Goal: Transaction & Acquisition: Purchase product/service

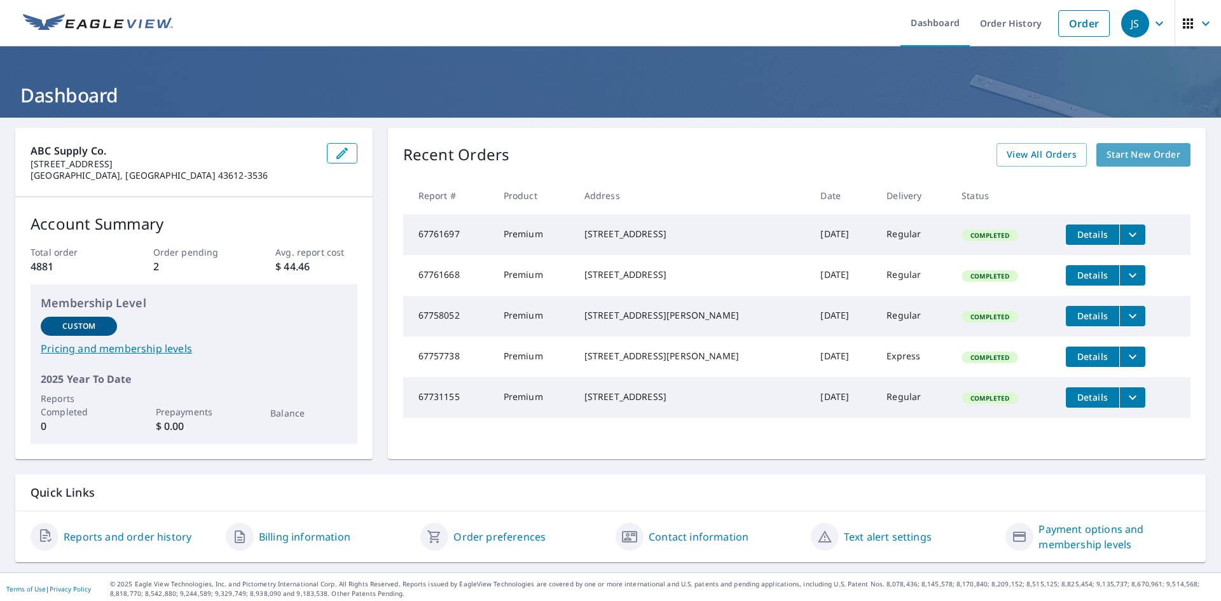
click at [1117, 157] on span "Start New Order" at bounding box center [1144, 155] width 74 height 16
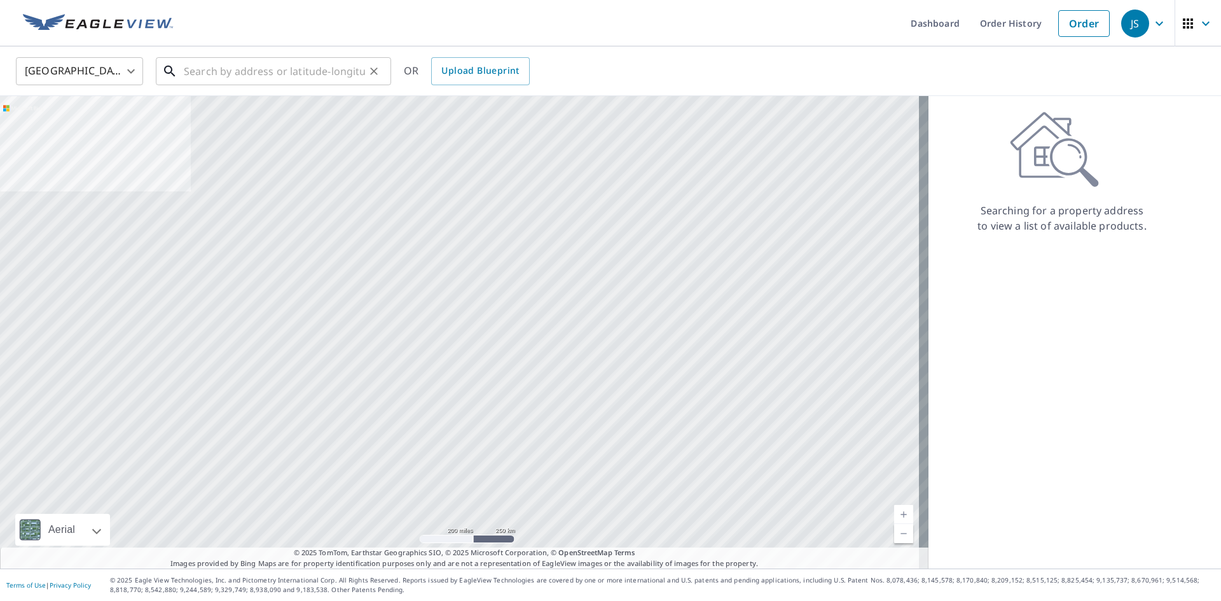
click at [193, 68] on input "text" at bounding box center [274, 71] width 181 height 36
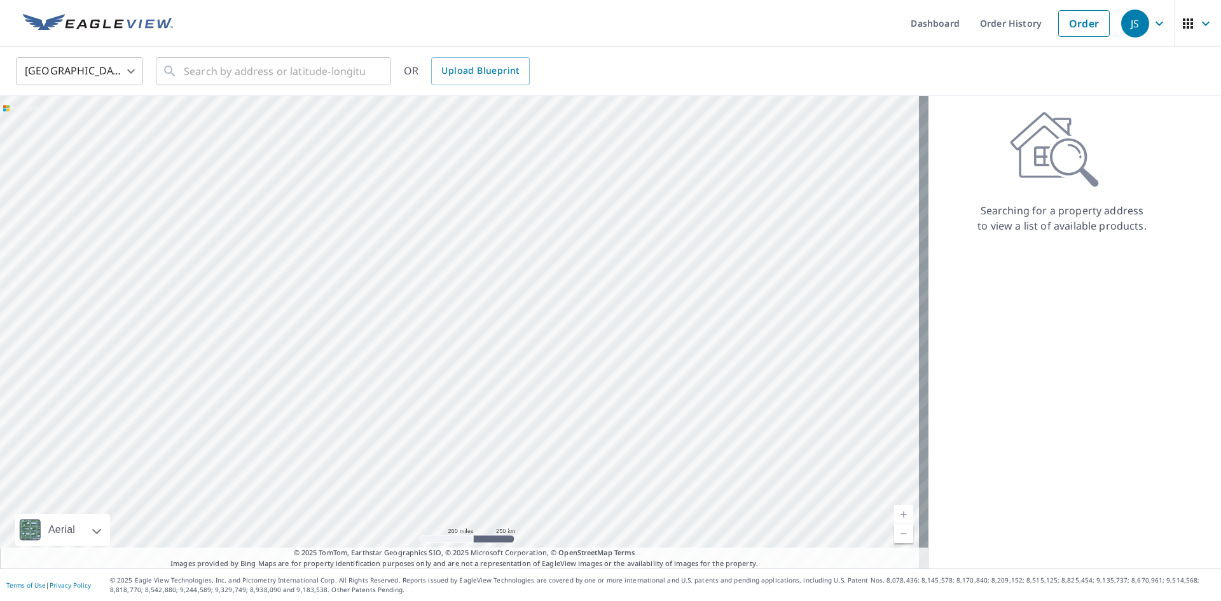
click at [1063, 506] on div "Searching for a property address to view a list of available products." at bounding box center [1061, 332] width 267 height 473
click at [314, 78] on input "text" at bounding box center [274, 71] width 181 height 36
click at [287, 74] on input "331" at bounding box center [274, 71] width 181 height 36
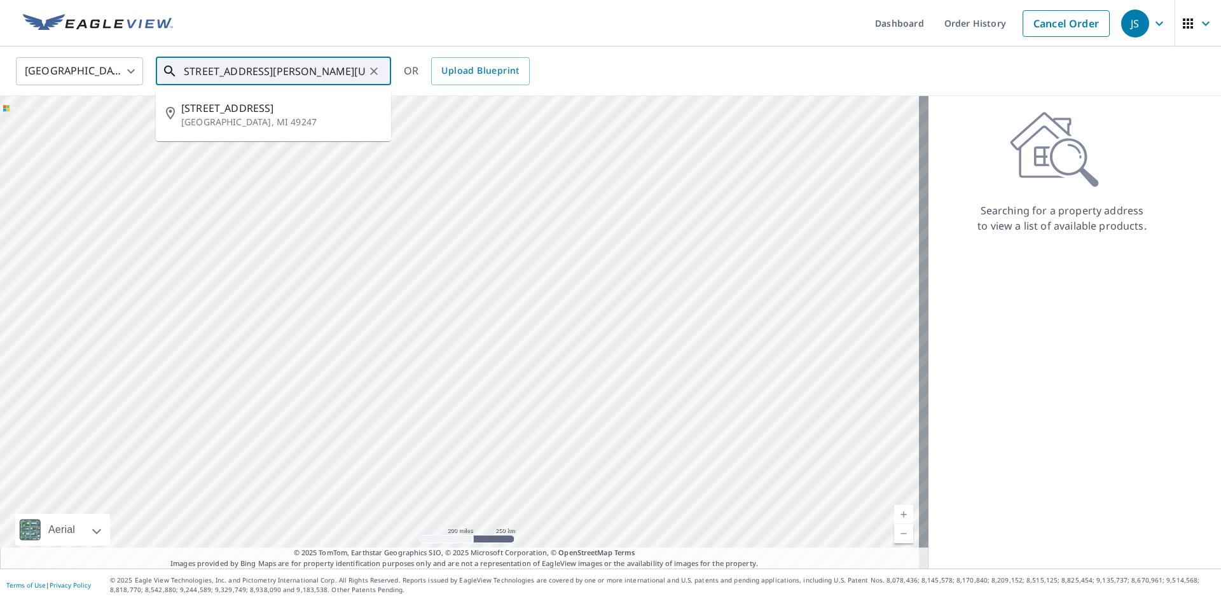
scroll to position [0, 15]
click at [216, 120] on p "[GEOGRAPHIC_DATA], MI 49247" at bounding box center [281, 122] width 200 height 13
type input "[STREET_ADDRESS][PERSON_NAME]"
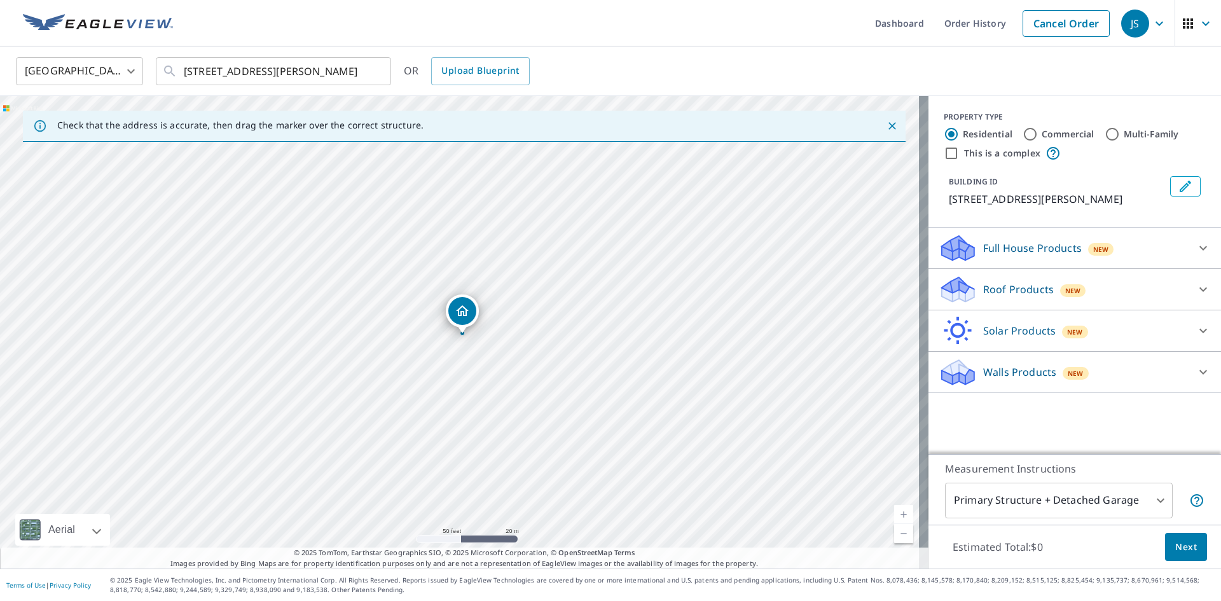
click at [1013, 298] on div "Roof Products New" at bounding box center [1063, 290] width 249 height 30
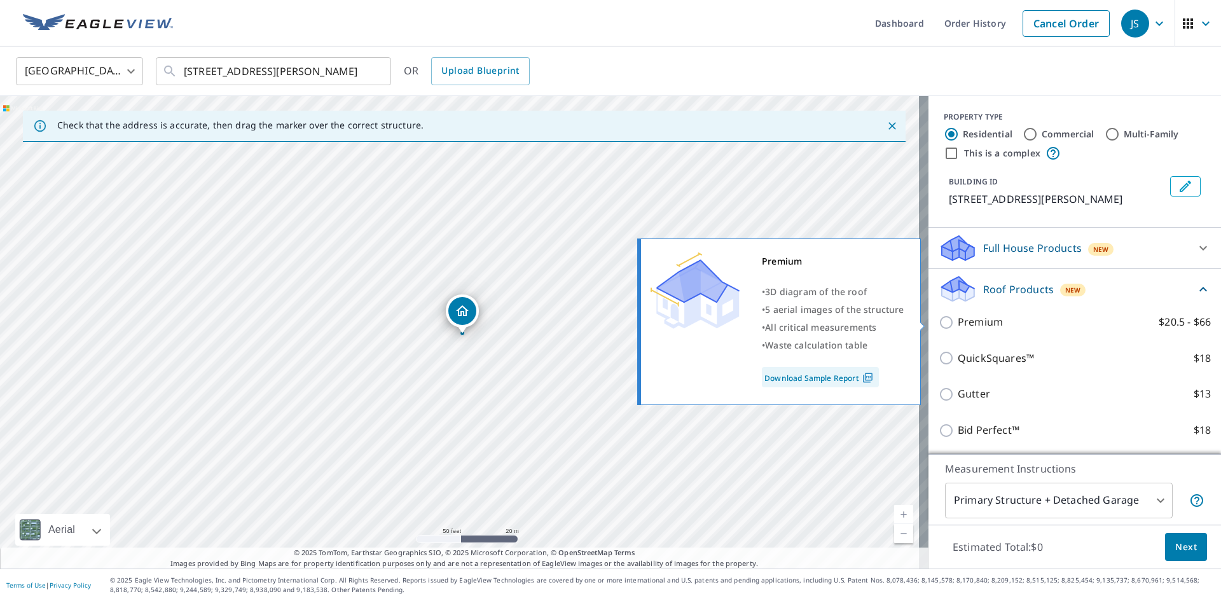
click at [958, 325] on p "Premium" at bounding box center [980, 322] width 45 height 16
click at [958, 325] on input "Premium $20.5 - $66" at bounding box center [948, 322] width 19 height 15
checkbox input "true"
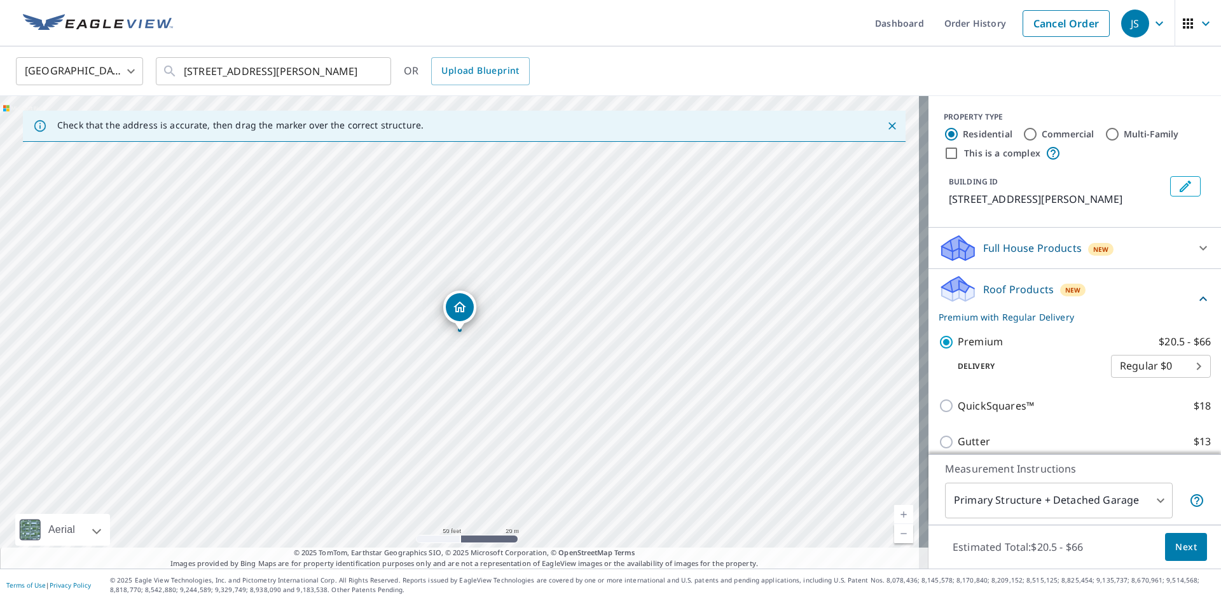
click at [1051, 129] on label "Commercial" at bounding box center [1068, 134] width 53 height 13
click at [1038, 129] on input "Commercial" at bounding box center [1030, 134] width 15 height 15
radio input "true"
type input "4"
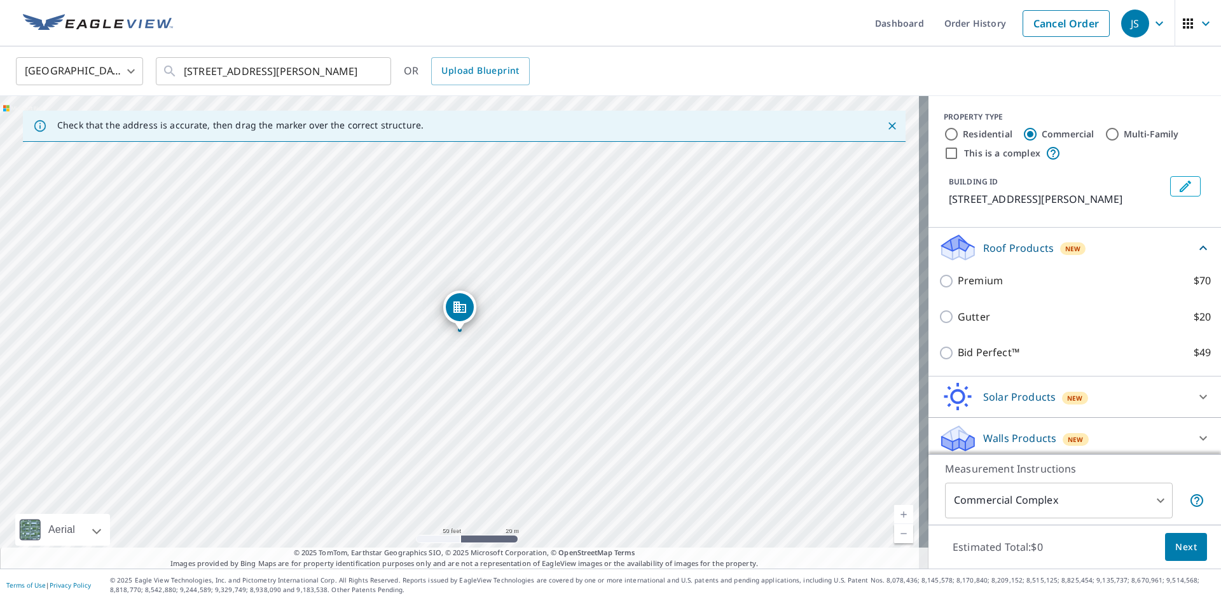
click at [962, 289] on div "Premium $70" at bounding box center [1075, 281] width 272 height 36
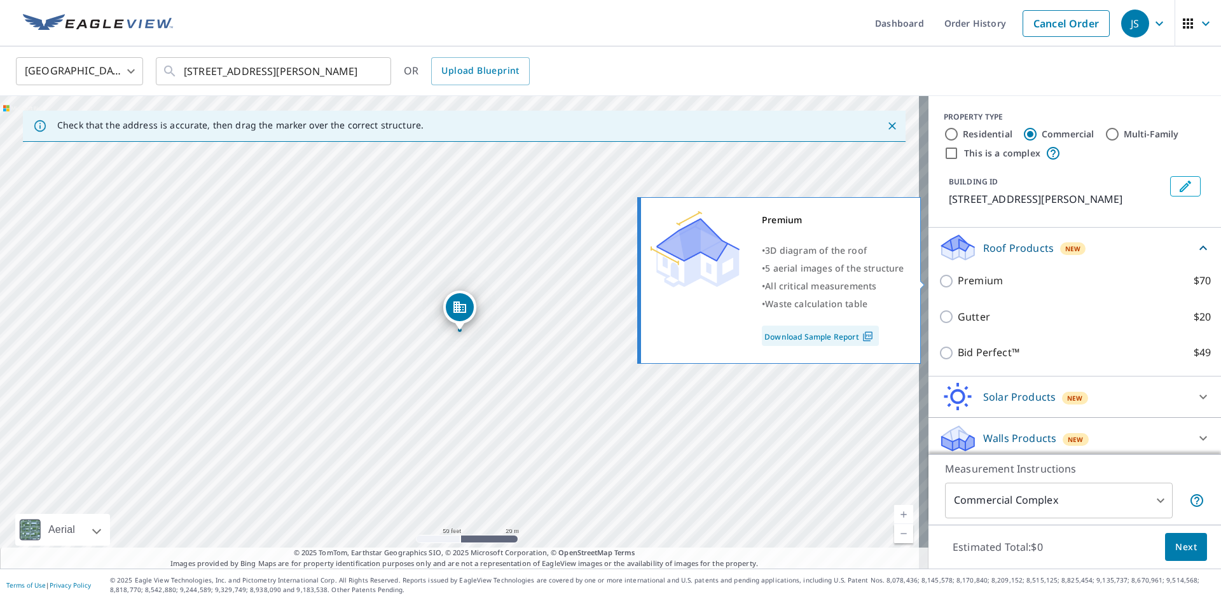
click at [958, 277] on p "Premium" at bounding box center [980, 281] width 45 height 16
click at [956, 277] on input "Premium $70" at bounding box center [948, 280] width 19 height 15
checkbox input "true"
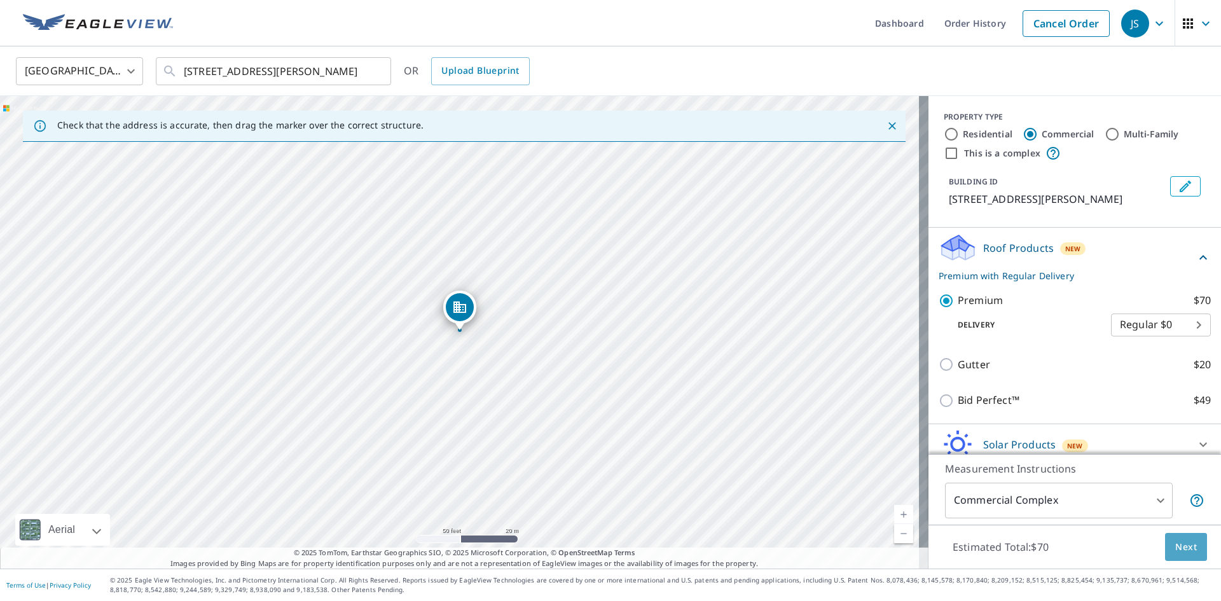
click at [1182, 546] on span "Next" at bounding box center [1186, 547] width 22 height 16
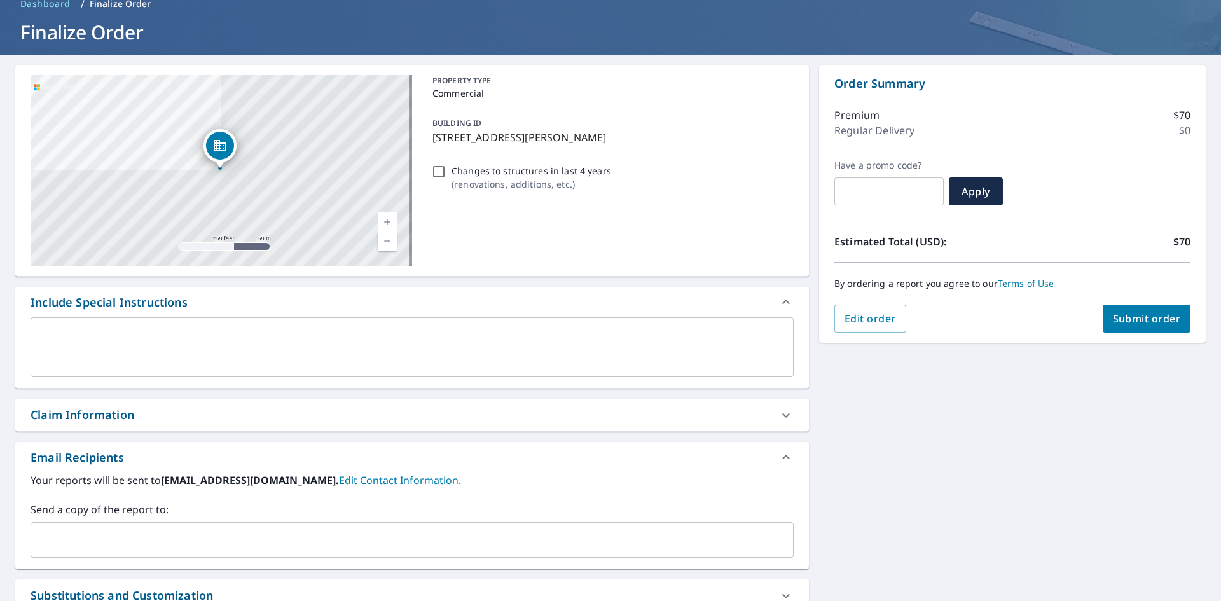
scroll to position [127, 0]
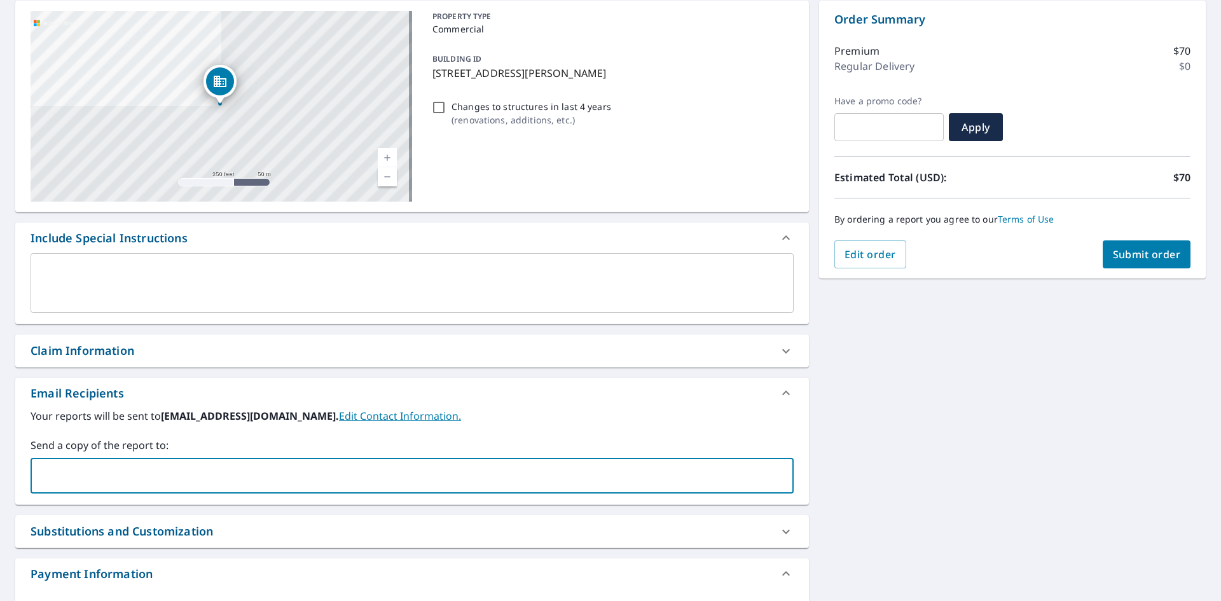
click at [121, 476] on input "text" at bounding box center [402, 476] width 733 height 24
type input "[PERSON_NAME][EMAIL_ADDRESS][PERSON_NAME][DOMAIN_NAME]"
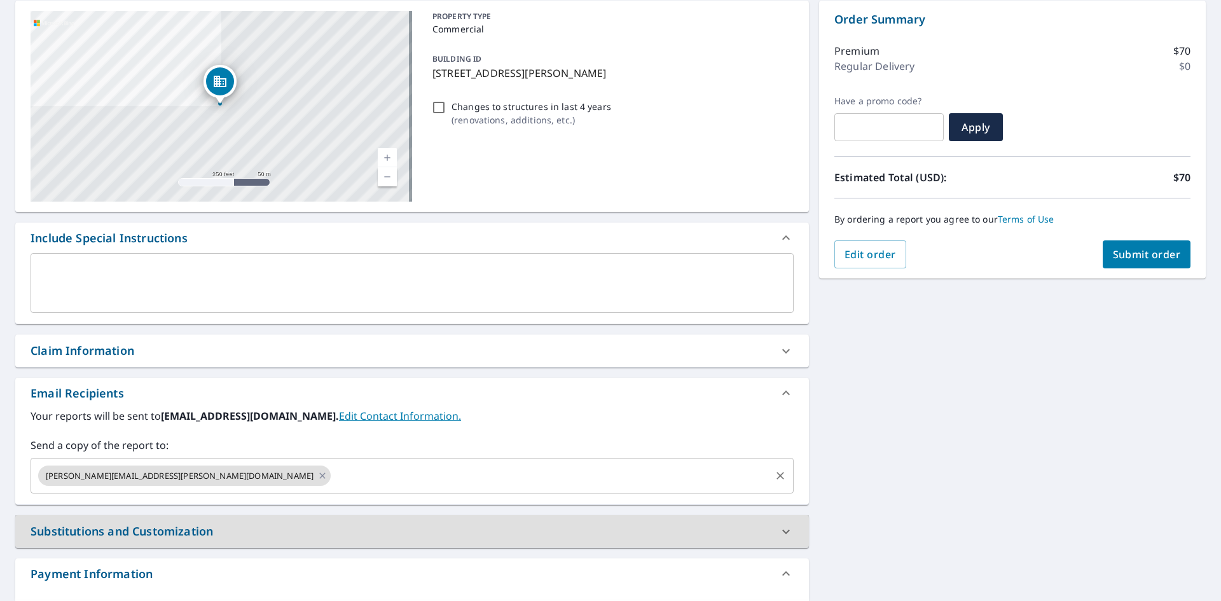
click at [333, 481] on input "text" at bounding box center [551, 476] width 436 height 24
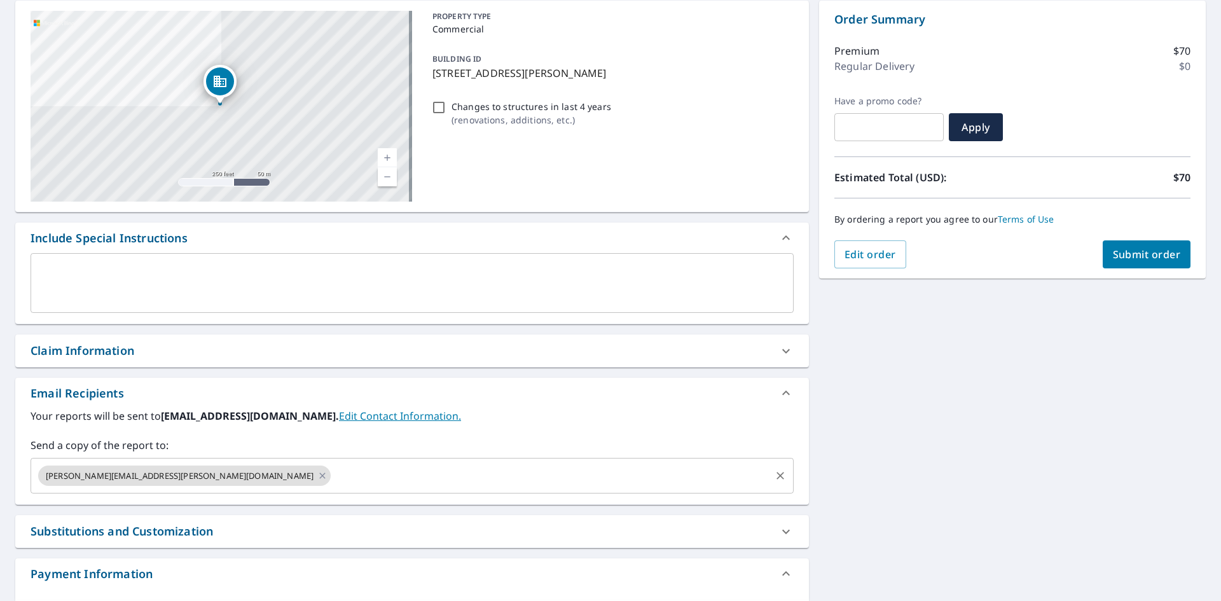
click at [238, 490] on div "[PERSON_NAME][EMAIL_ADDRESS][PERSON_NAME][DOMAIN_NAME] ​" at bounding box center [412, 476] width 763 height 36
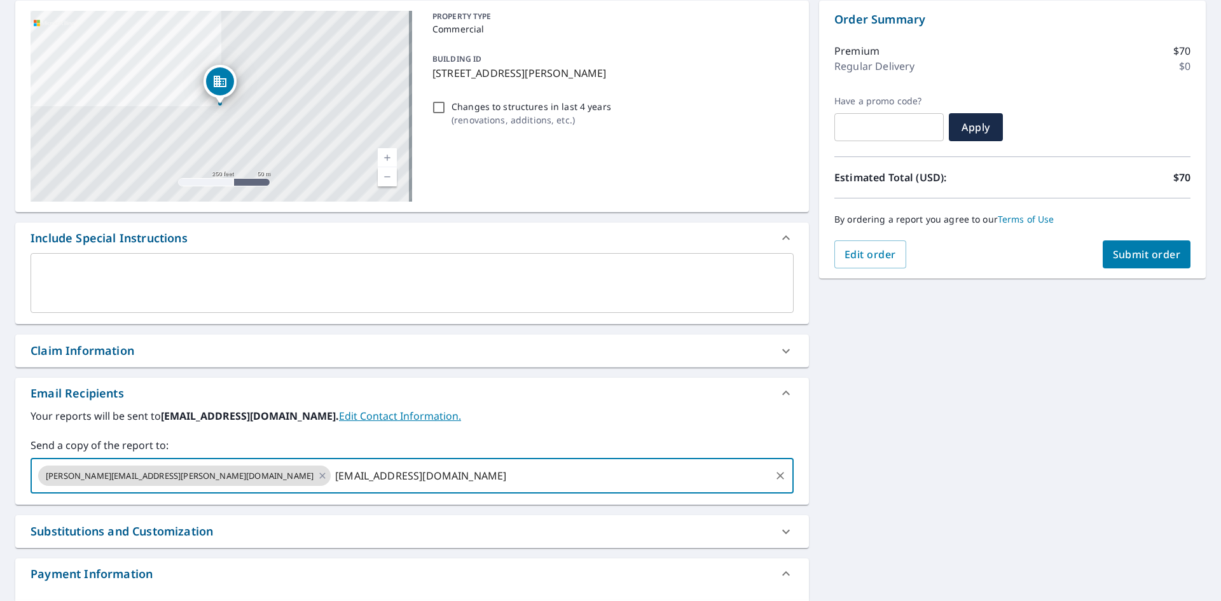
type input "[EMAIL_ADDRESS][DOMAIN_NAME]"
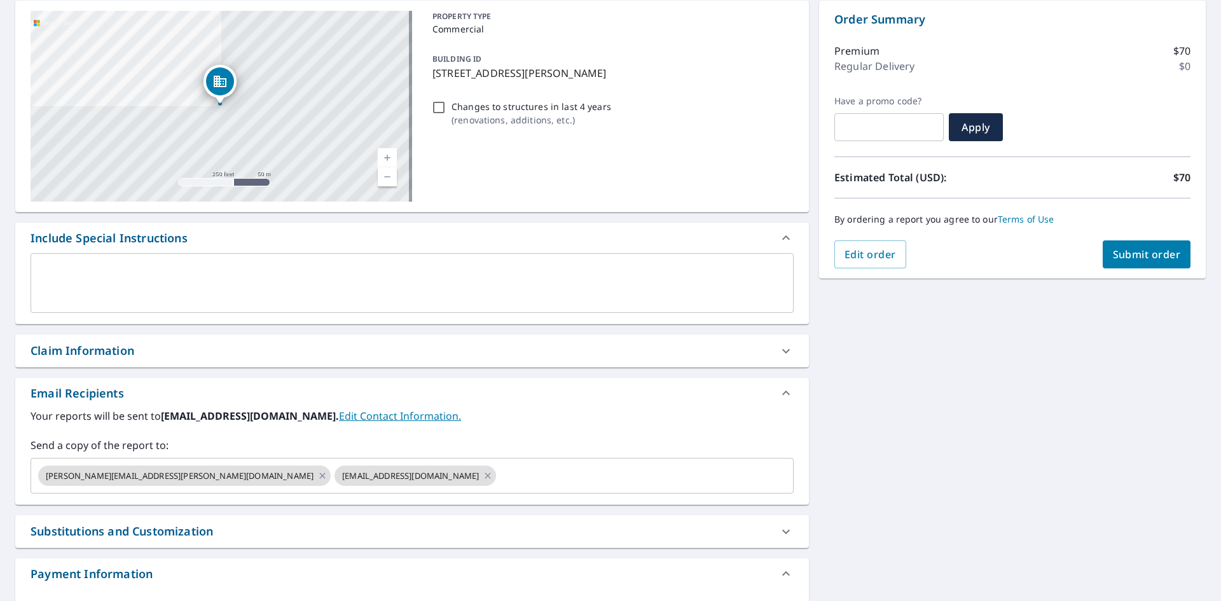
click at [922, 535] on div "[STREET_ADDRESS][PERSON_NAME] Aerial Road A standard road map Aerial A detailed…" at bounding box center [610, 319] width 1221 height 659
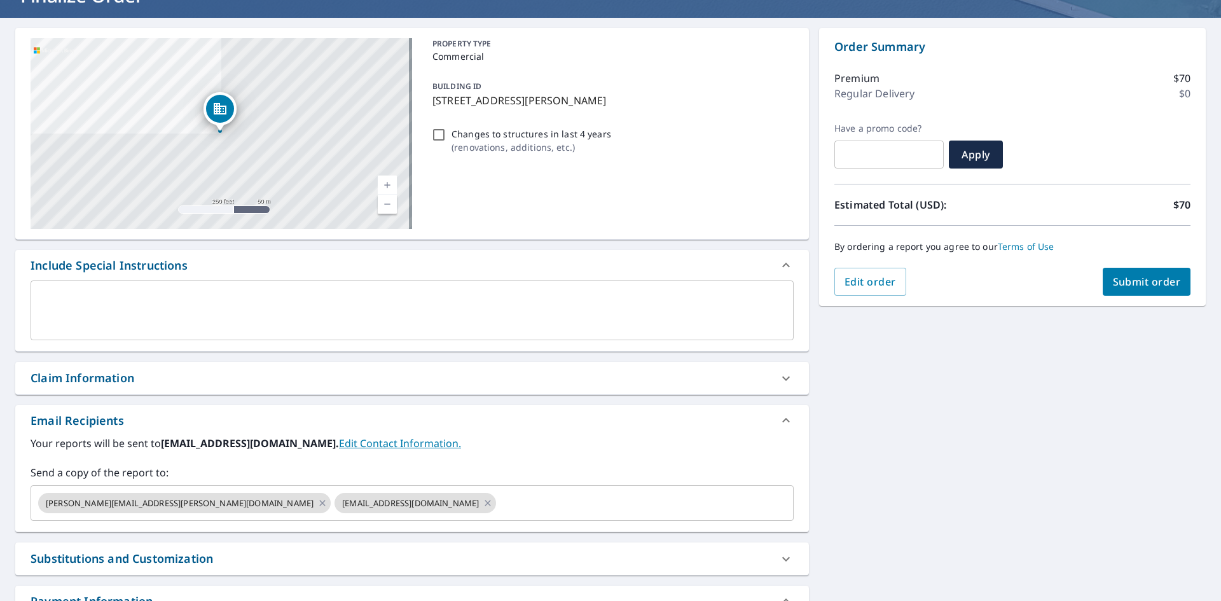
scroll to position [18, 0]
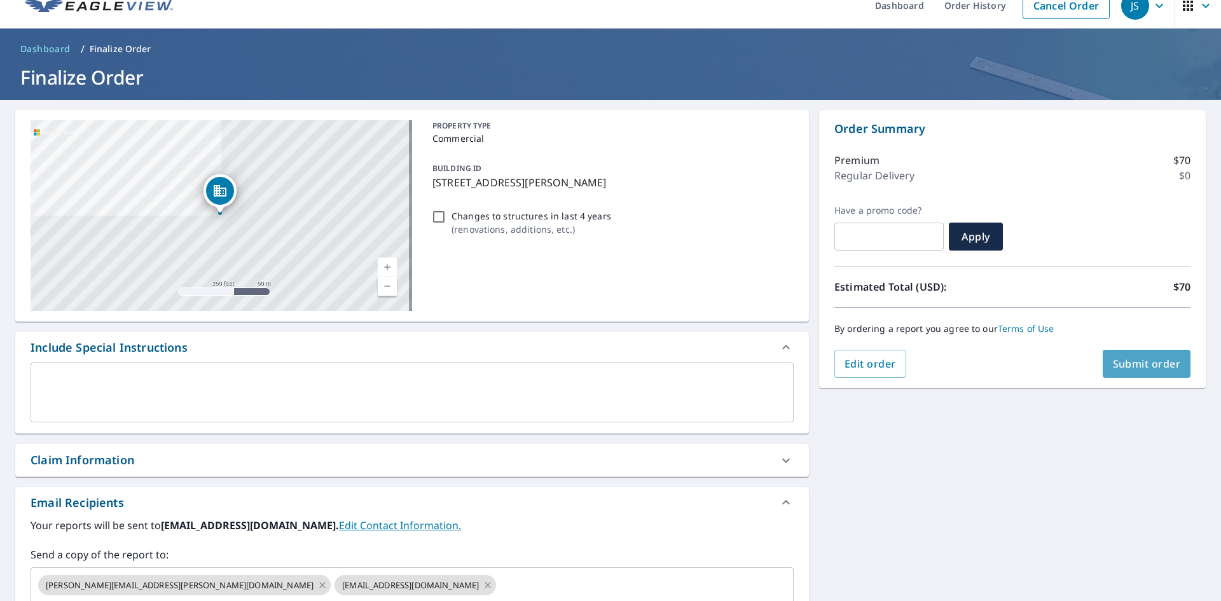
click at [1126, 370] on span "Submit order" at bounding box center [1147, 364] width 68 height 14
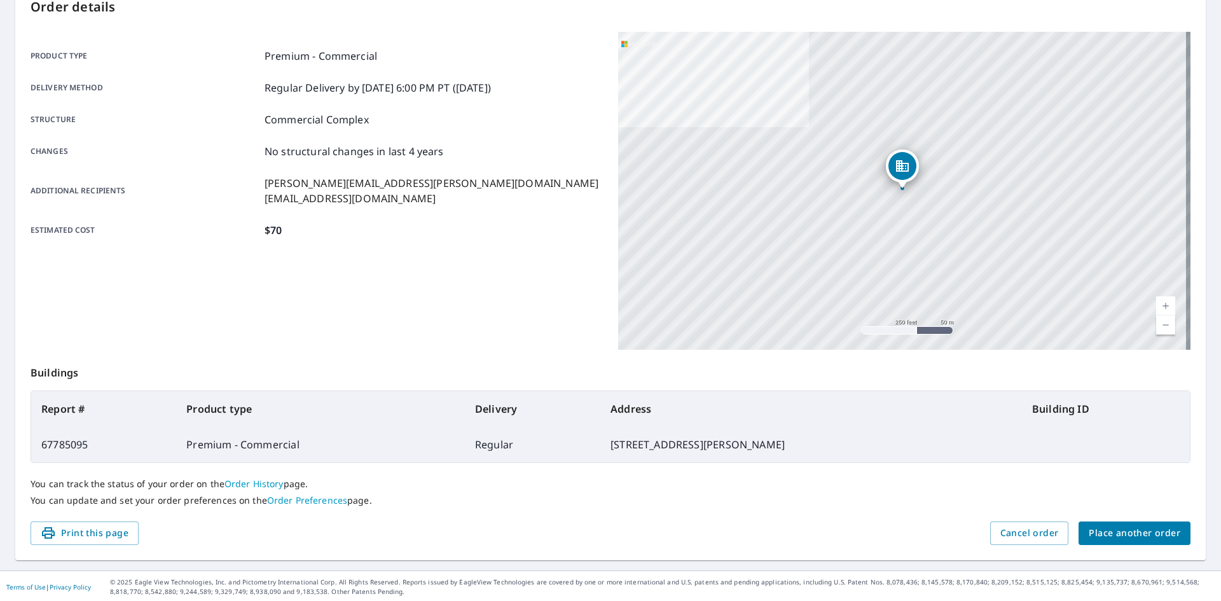
scroll to position [148, 0]
